Goal: Transaction & Acquisition: Purchase product/service

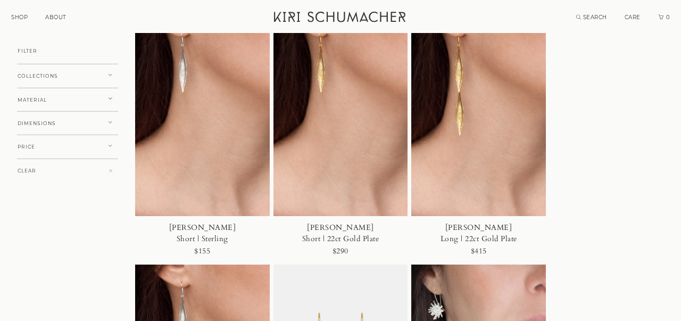
scroll to position [111, 0]
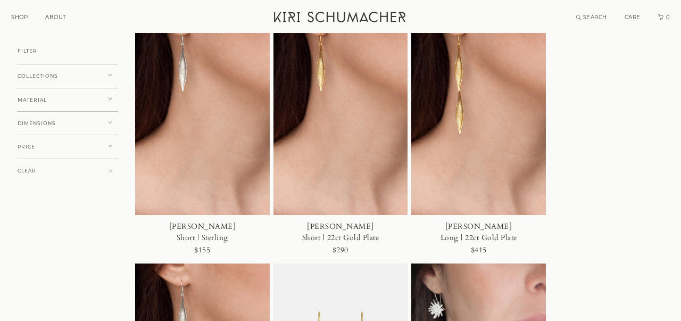
click at [110, 73] on button "COLLECTIONS" at bounding box center [67, 76] width 101 height 24
click at [30, 92] on span "KOROMIKO" at bounding box center [43, 93] width 34 height 6
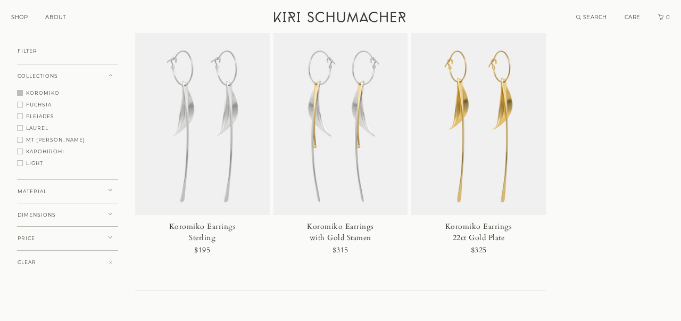
click at [23, 113] on button "PLEIADES" at bounding box center [67, 115] width 101 height 6
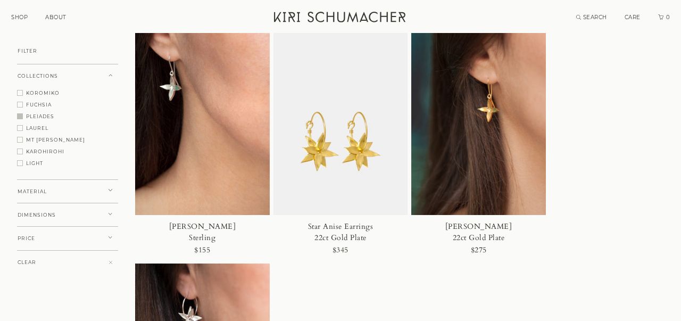
click at [34, 127] on span "LAUREL" at bounding box center [37, 128] width 22 height 6
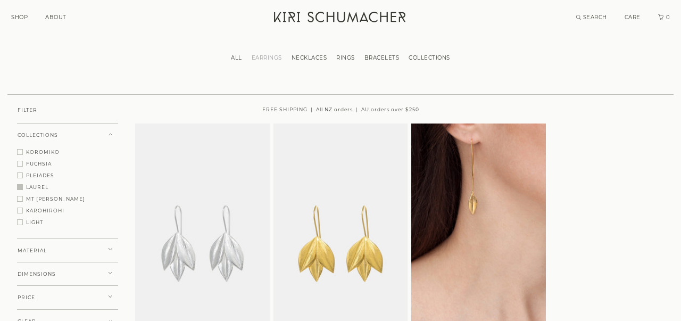
scroll to position [55, 0]
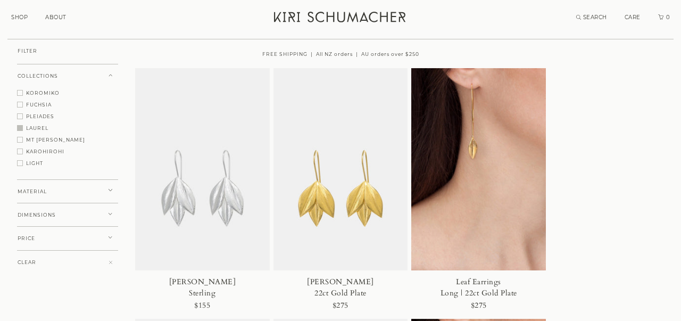
click at [34, 141] on span "MT [PERSON_NAME]" at bounding box center [55, 140] width 59 height 6
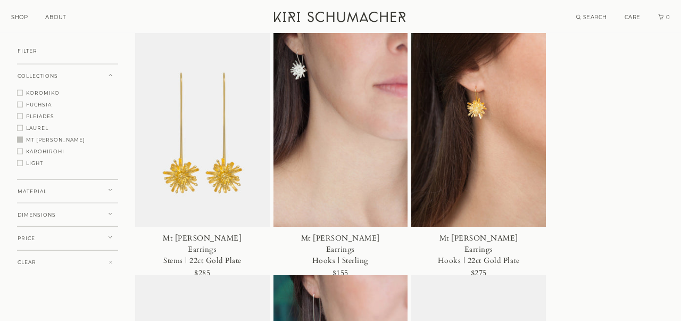
scroll to position [111, 0]
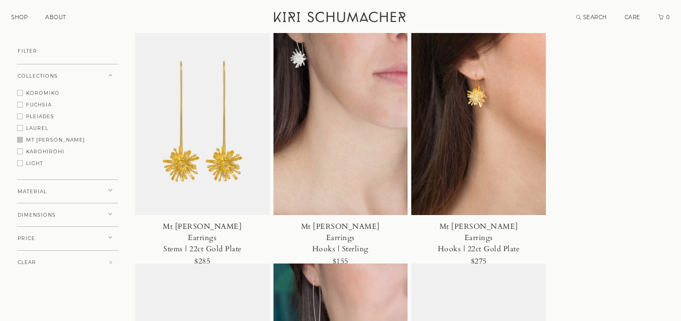
click at [26, 160] on button "LIGHT" at bounding box center [67, 162] width 101 height 6
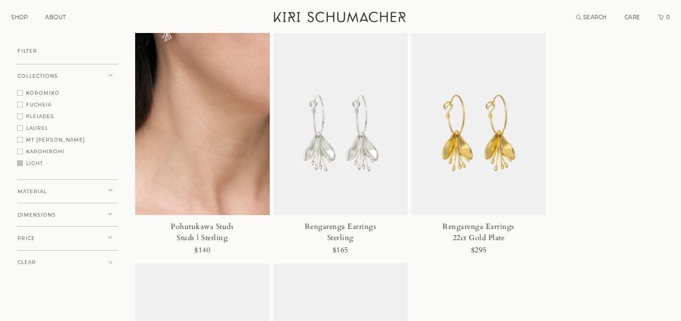
click at [112, 74] on span at bounding box center [111, 75] width 4 height 5
click at [112, 97] on button "MATERIAL" at bounding box center [67, 100] width 101 height 24
click at [110, 121] on span at bounding box center [111, 123] width 4 height 5
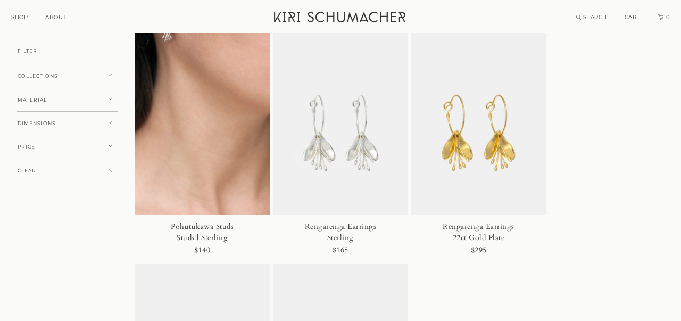
click at [110, 144] on span at bounding box center [111, 146] width 4 height 5
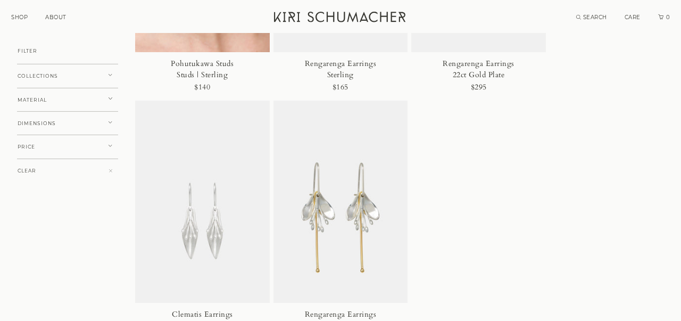
scroll to position [201, 0]
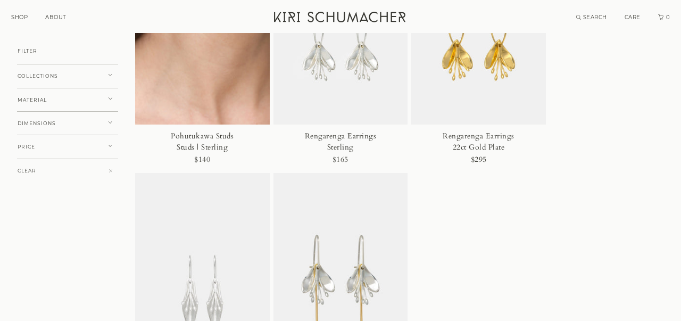
click at [31, 53] on span "FILTER" at bounding box center [28, 50] width 20 height 5
click at [111, 75] on icon at bounding box center [111, 75] width 4 height 2
click at [26, 90] on button "KOROMIKO" at bounding box center [67, 92] width 101 height 6
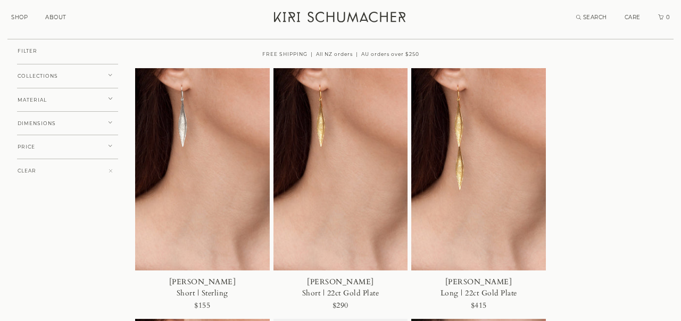
scroll to position [111, 0]
